Goal: Navigation & Orientation: Find specific page/section

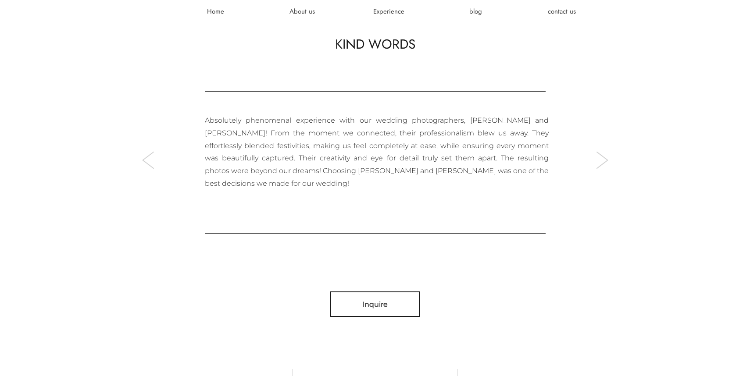
scroll to position [2958, 0]
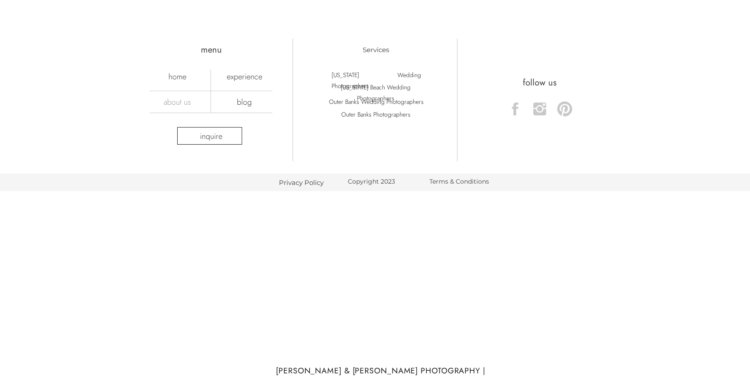
click at [185, 106] on nav "about us" at bounding box center [177, 102] width 61 height 10
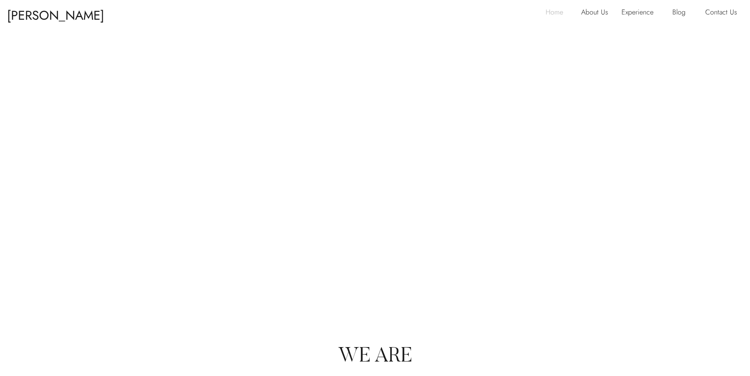
click at [562, 14] on p "Home" at bounding box center [557, 13] width 23 height 14
